Goal: Task Accomplishment & Management: Use online tool/utility

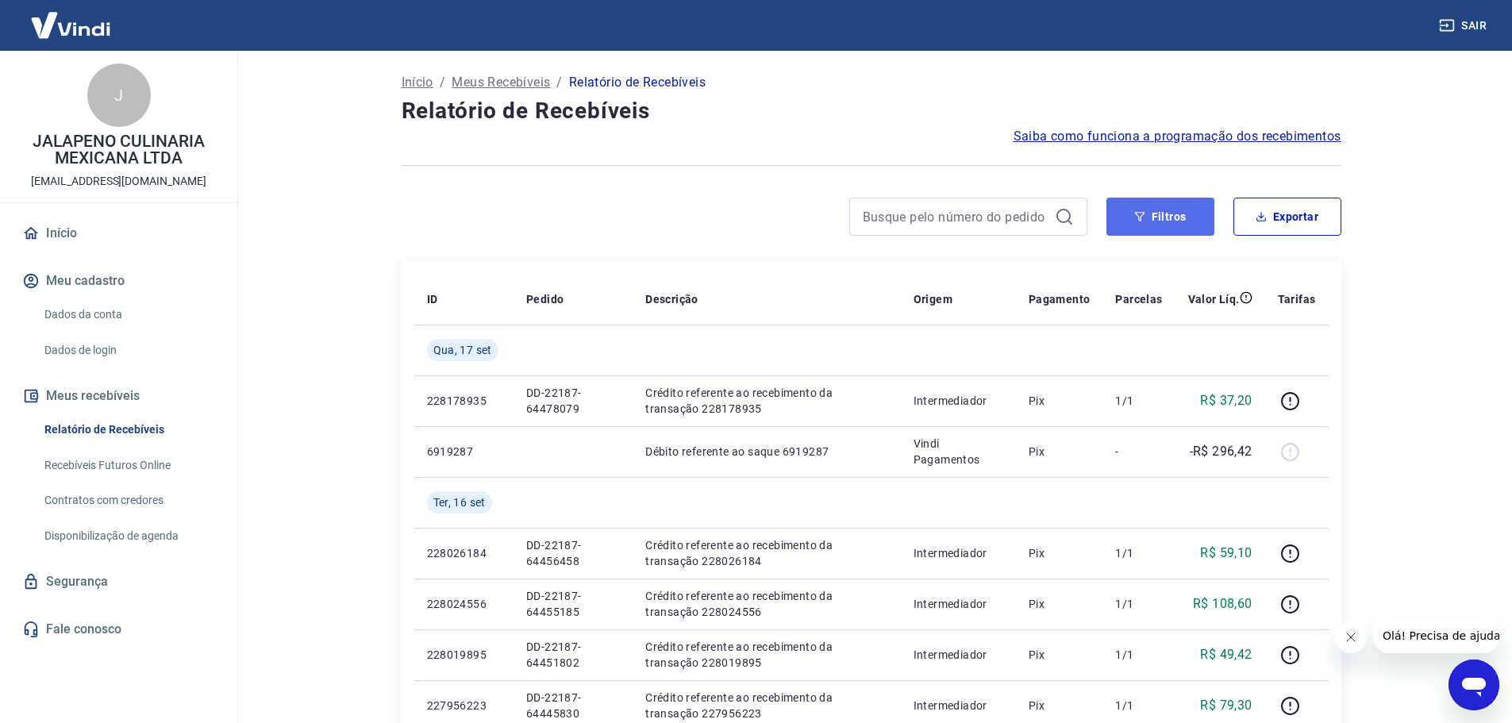
click at [1164, 217] on button "Filtros" at bounding box center [1160, 217] width 108 height 38
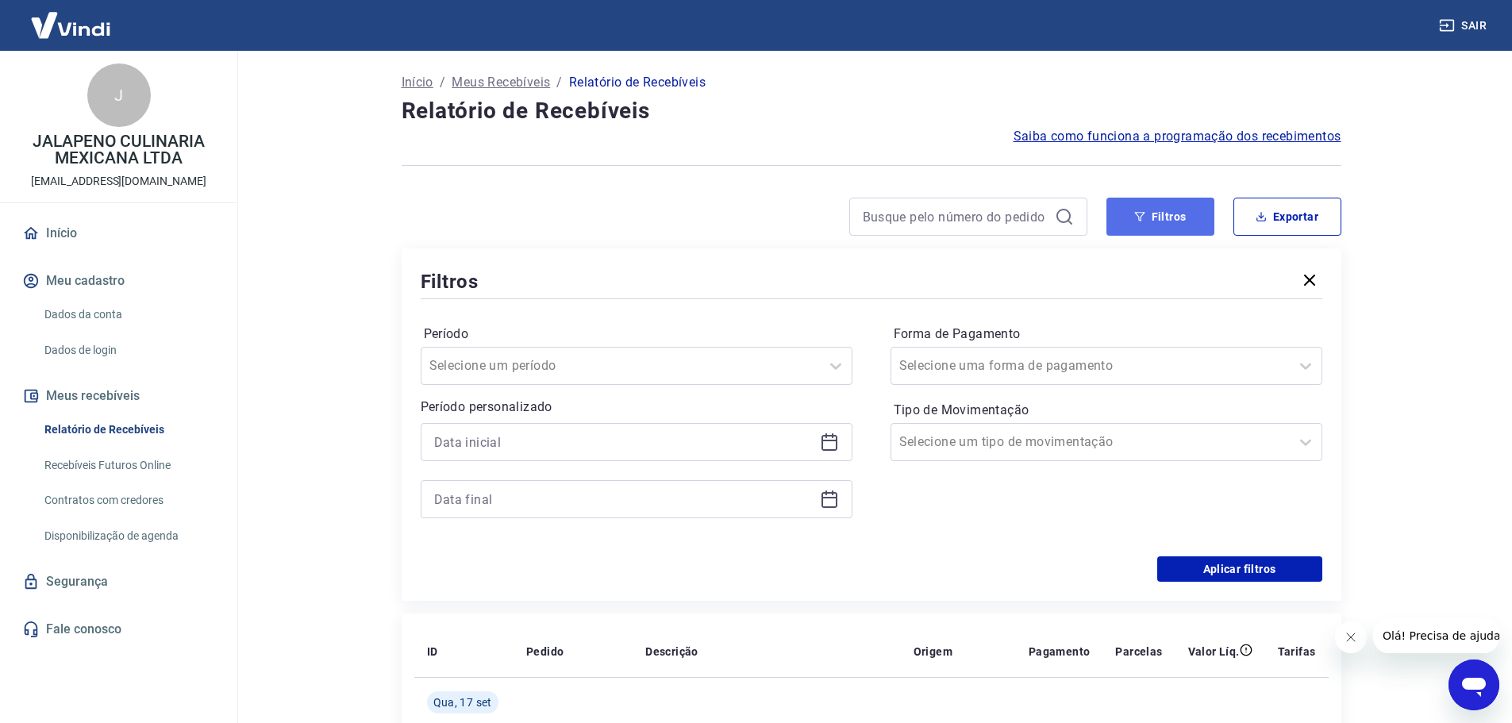
click at [1164, 217] on button "Filtros" at bounding box center [1160, 217] width 108 height 38
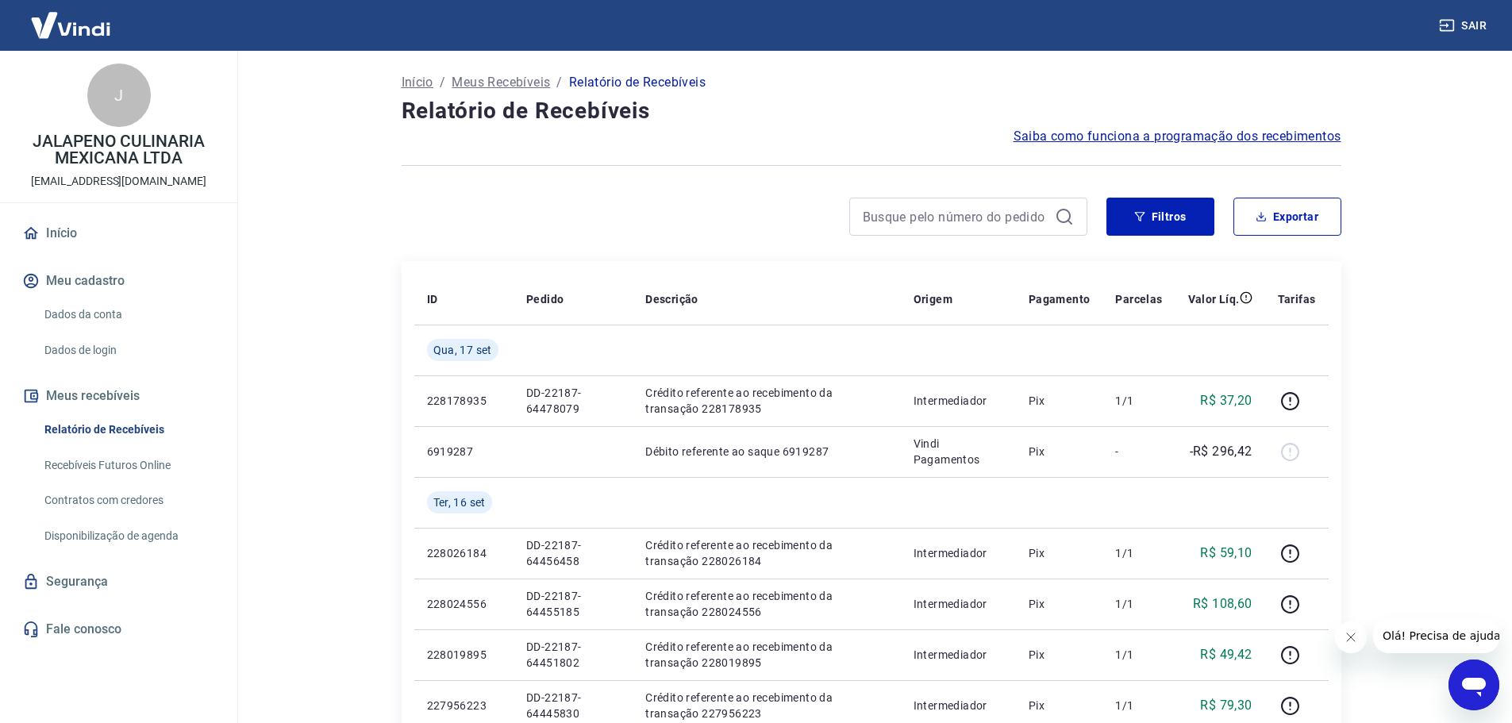
click at [698, 203] on div at bounding box center [745, 217] width 686 height 38
click at [111, 452] on link "Recebíveis Futuros Online" at bounding box center [128, 465] width 180 height 33
